Goal: Check status: Check status

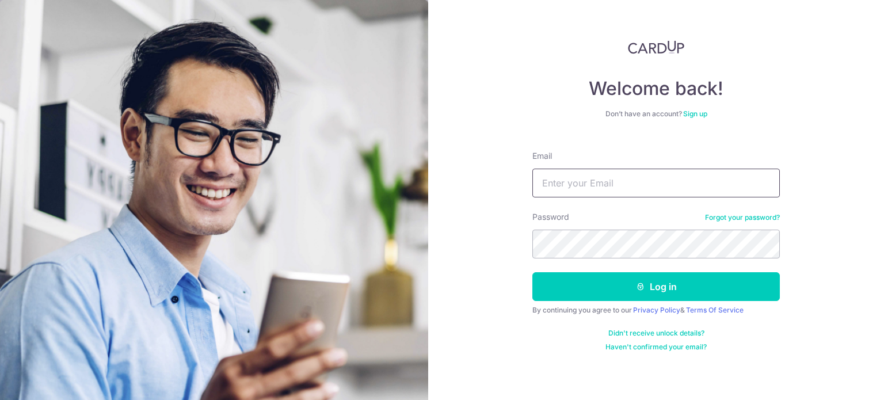
click at [562, 184] on input "Email" at bounding box center [655, 183] width 247 height 29
type input "[EMAIL_ADDRESS][DOMAIN_NAME]"
click at [532, 272] on button "Log in" at bounding box center [655, 286] width 247 height 29
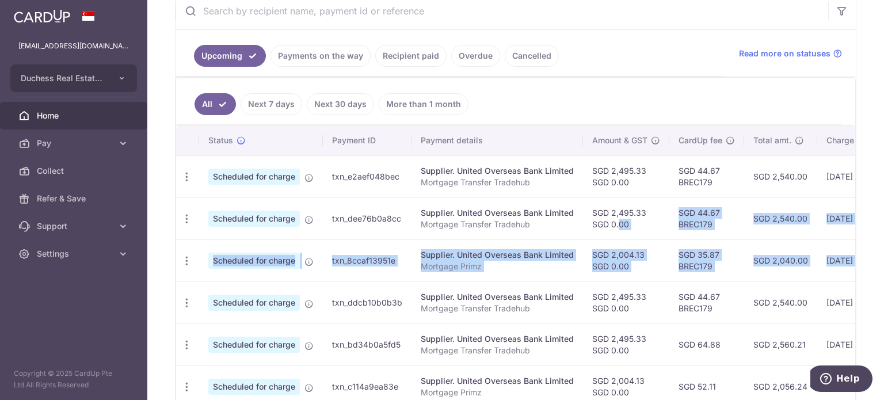
scroll to position [0, 192]
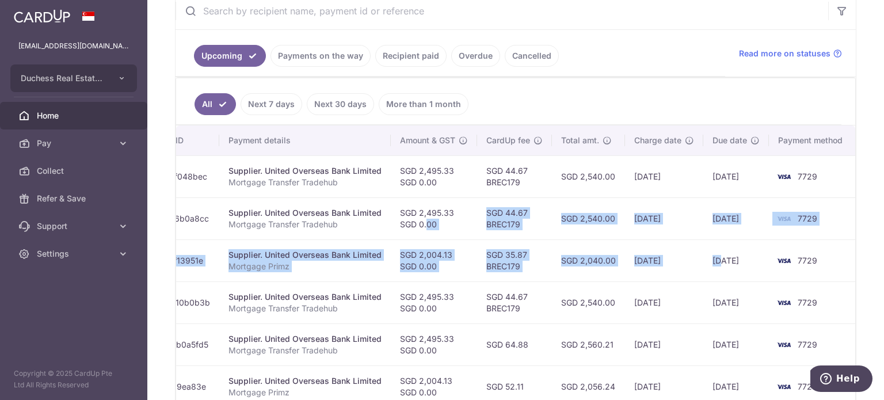
drag, startPoint x: 616, startPoint y: 218, endPoint x: 674, endPoint y: 238, distance: 61.3
click at [682, 238] on tbody "Update payment Cancel payment Scheduled for charge txn_e2aef048bec Supplier. Un…" at bounding box center [420, 365] width 872 height 420
click at [613, 237] on td "SGD 2,540.00" at bounding box center [588, 218] width 73 height 42
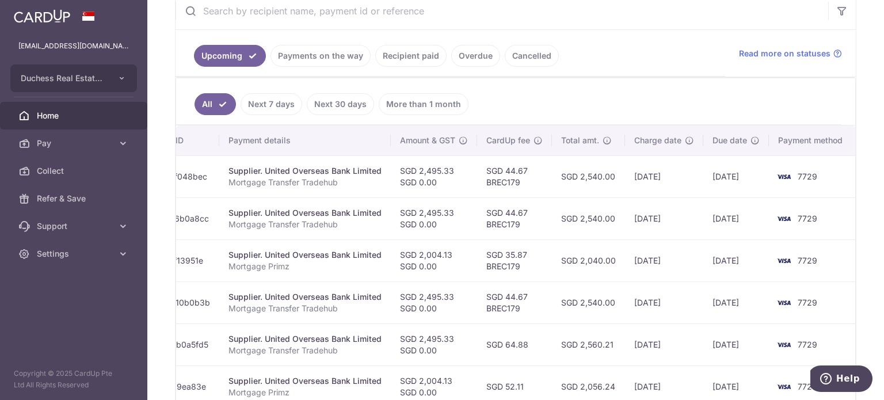
click at [594, 211] on td "SGD 2,540.00" at bounding box center [588, 218] width 73 height 42
click at [581, 211] on td "SGD 2,540.00" at bounding box center [588, 218] width 73 height 42
click at [561, 215] on td "SGD 2,540.00" at bounding box center [588, 218] width 73 height 42
click at [558, 215] on td "SGD 2,540.00" at bounding box center [588, 218] width 73 height 42
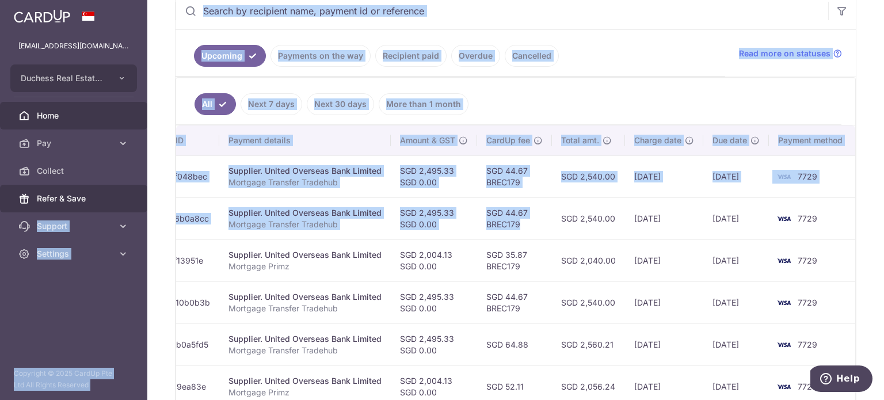
scroll to position [0, 0]
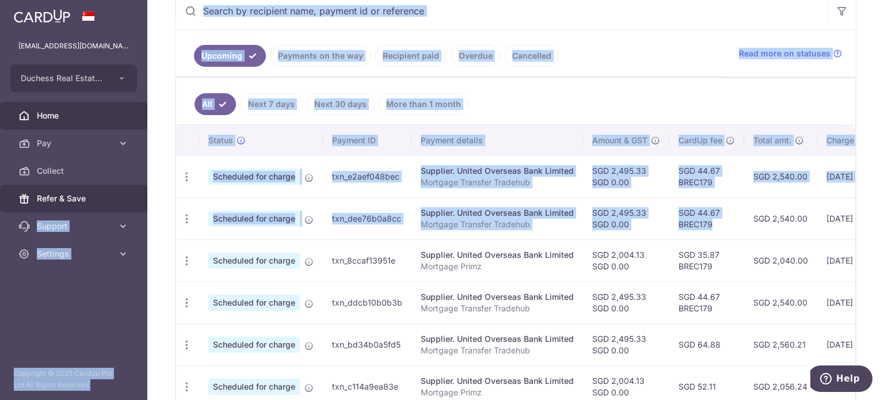
drag, startPoint x: 535, startPoint y: 217, endPoint x: 148, endPoint y: 192, distance: 387.0
click at [132, 192] on main "[EMAIL_ADDRESS][DOMAIN_NAME] Duchess Real Estate Investment Pte Ltd Add new com…" at bounding box center [442, 200] width 884 height 400
click at [341, 43] on ul "Upcoming Payments on the way Recipient paid Overdue Cancelled" at bounding box center [451, 53] width 550 height 47
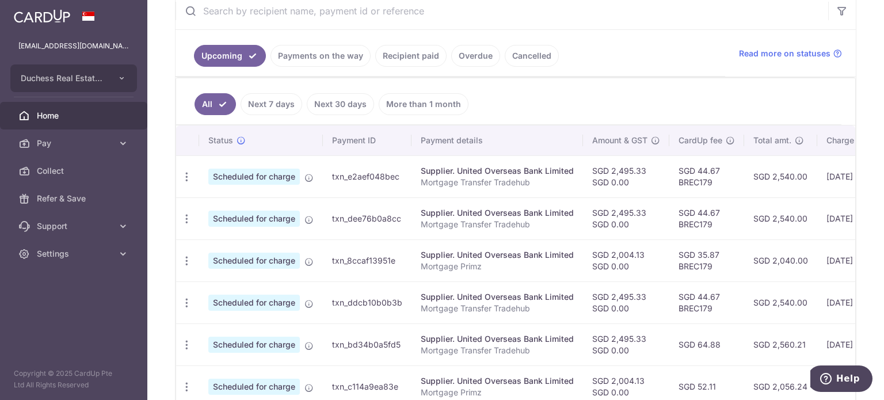
click at [334, 49] on link "Payments on the way" at bounding box center [320, 56] width 100 height 22
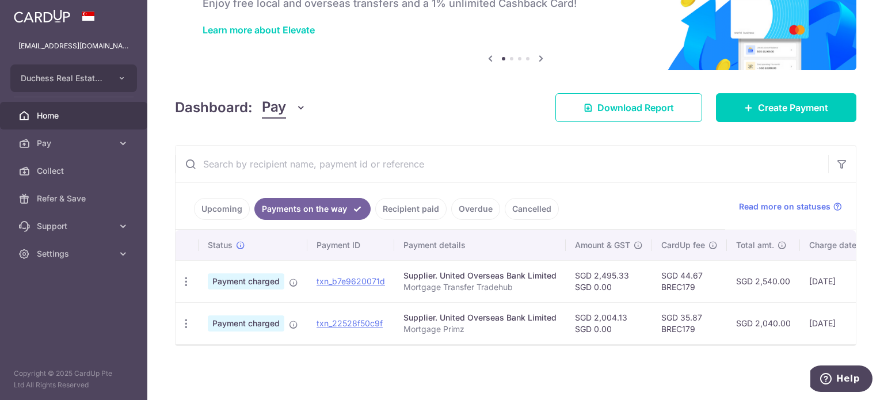
scroll to position [0, 175]
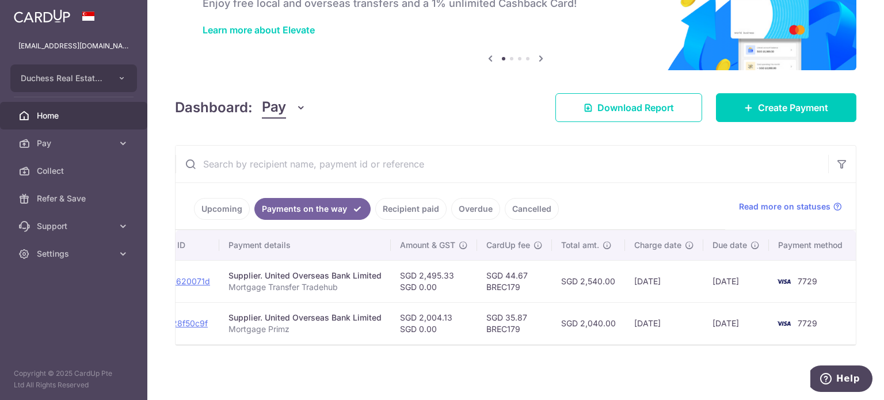
click at [402, 200] on link "Recipient paid" at bounding box center [410, 209] width 71 height 22
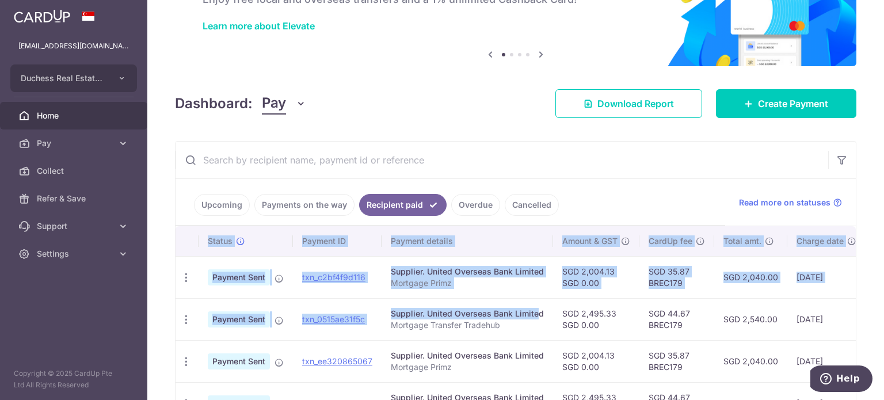
scroll to position [0, 162]
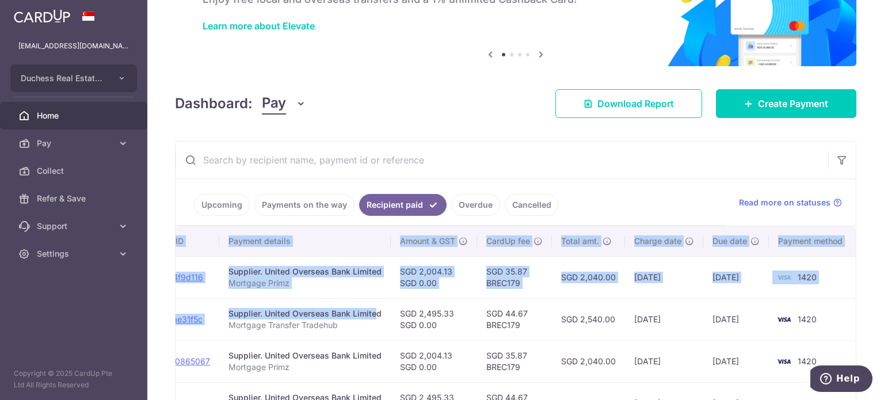
drag, startPoint x: 642, startPoint y: 315, endPoint x: 738, endPoint y: 334, distance: 98.0
click at [740, 335] on tr "PDF Receipt Payment Sent txn_0515ae31f5c Supplier. United Overseas Bank Limited…" at bounding box center [434, 319] width 843 height 42
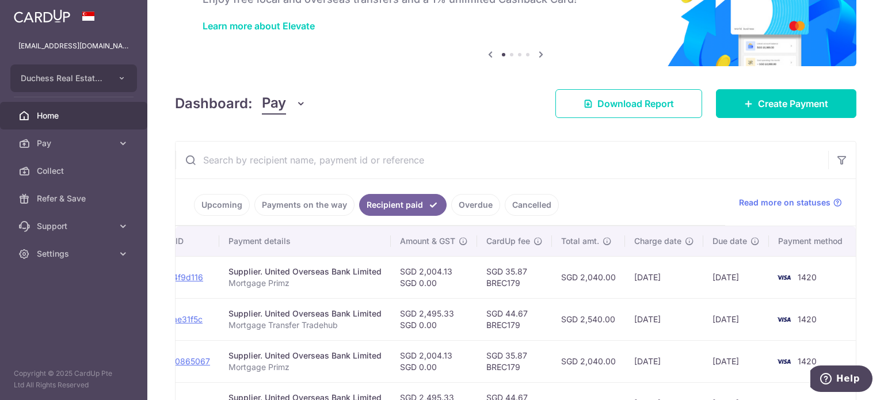
click at [574, 275] on td "SGD 2,040.00" at bounding box center [588, 277] width 73 height 42
click at [567, 273] on td "SGD 2,040.00" at bounding box center [588, 277] width 73 height 42
click at [566, 273] on td "SGD 2,040.00" at bounding box center [588, 277] width 73 height 42
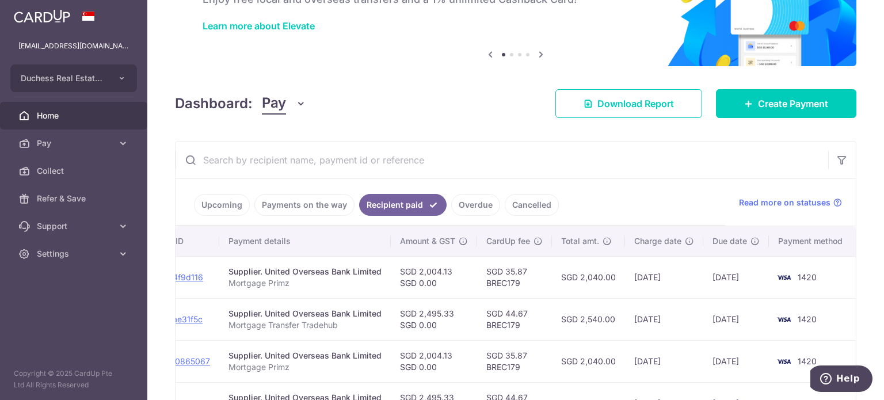
click at [456, 273] on td "SGD 2,004.13 SGD 0.00" at bounding box center [434, 277] width 86 height 42
click at [432, 273] on td "SGD 2,004.13 SGD 0.00" at bounding box center [434, 277] width 86 height 42
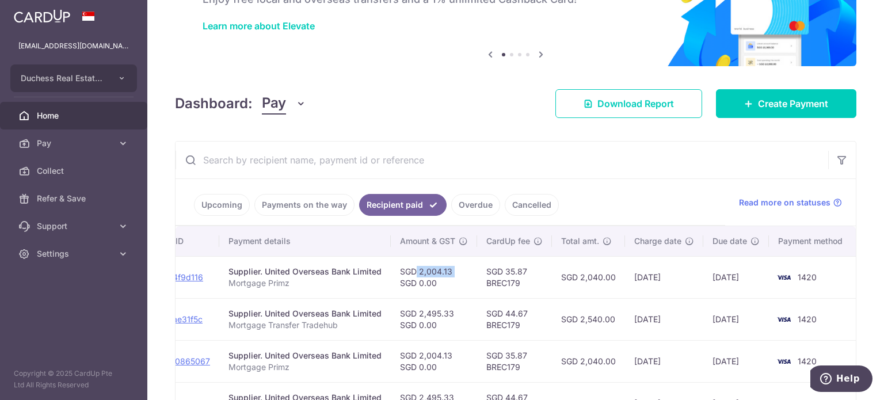
click at [432, 273] on td "SGD 2,004.13 SGD 0.00" at bounding box center [434, 277] width 86 height 42
click at [418, 271] on td "SGD 2,004.13 SGD 0.00" at bounding box center [434, 277] width 86 height 42
click at [221, 193] on ul "Upcoming Payments on the way Recipient paid Overdue Cancelled" at bounding box center [451, 202] width 550 height 47
click at [220, 200] on link "Upcoming" at bounding box center [222, 205] width 56 height 22
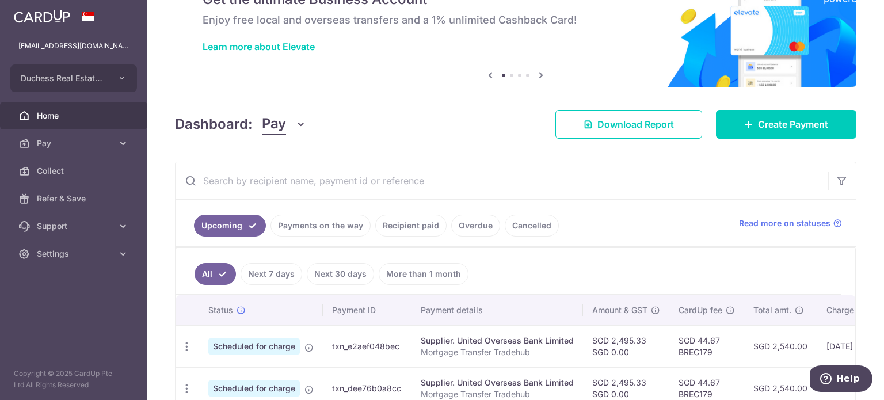
scroll to position [81, 0]
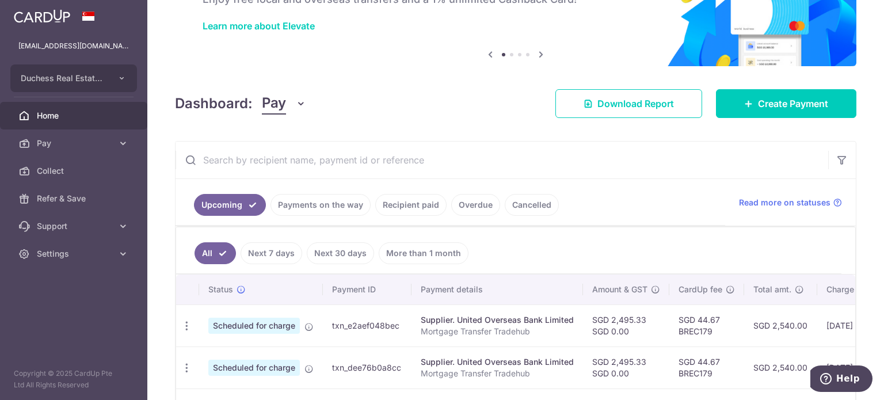
click at [462, 121] on div "× Pause Schedule Pause all future payments in this series Pause just this one p…" at bounding box center [515, 200] width 737 height 400
